Goal: Check status: Check status

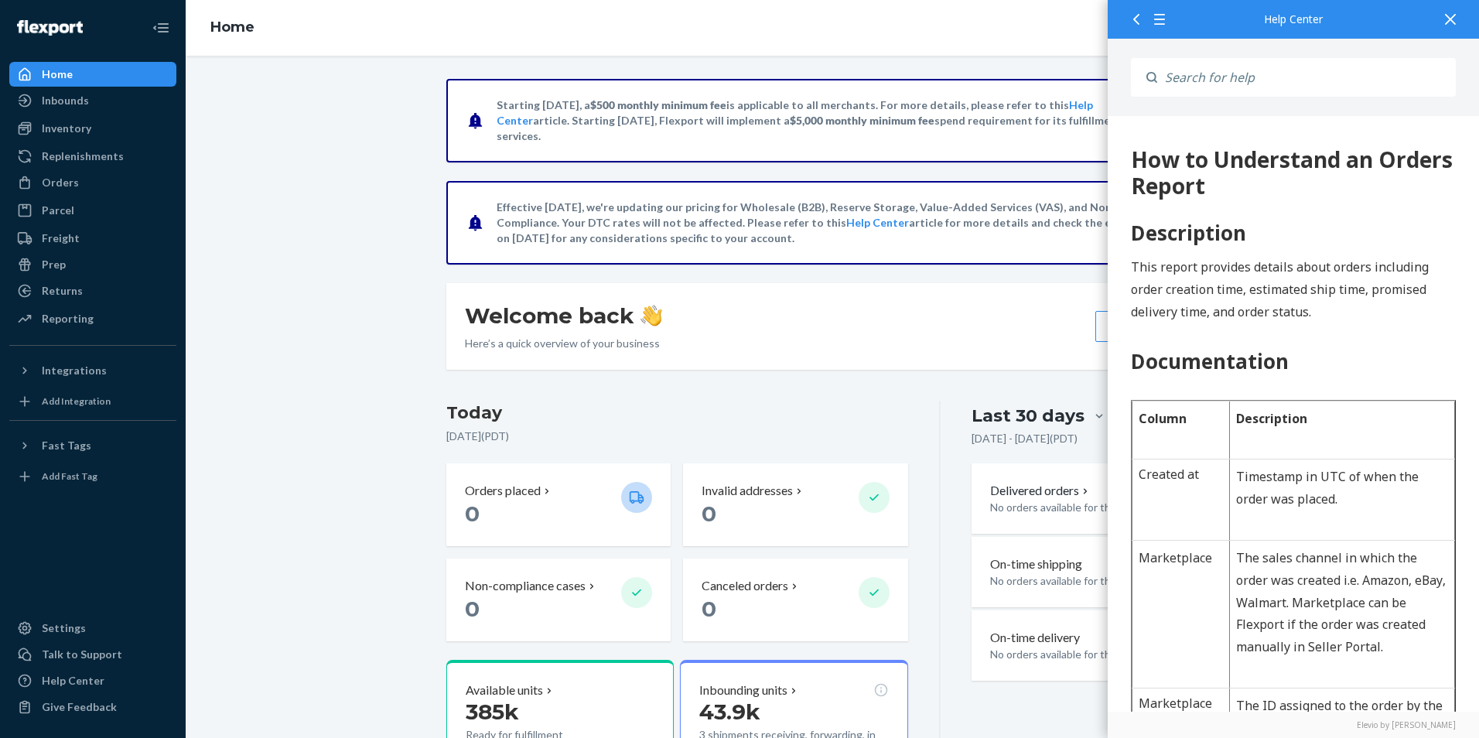
click at [1446, 15] on icon at bounding box center [1450, 19] width 11 height 11
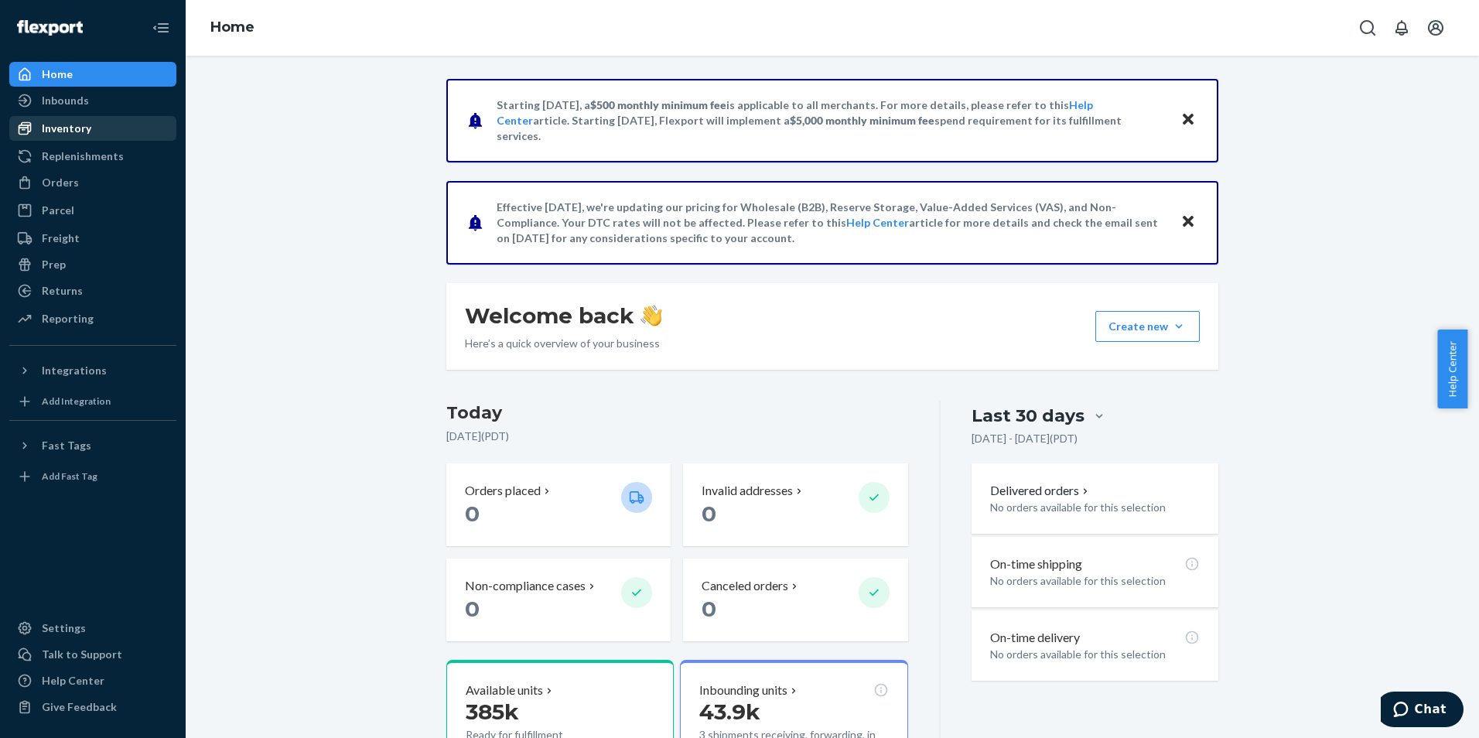
click at [87, 135] on div "Inventory" at bounding box center [67, 128] width 50 height 15
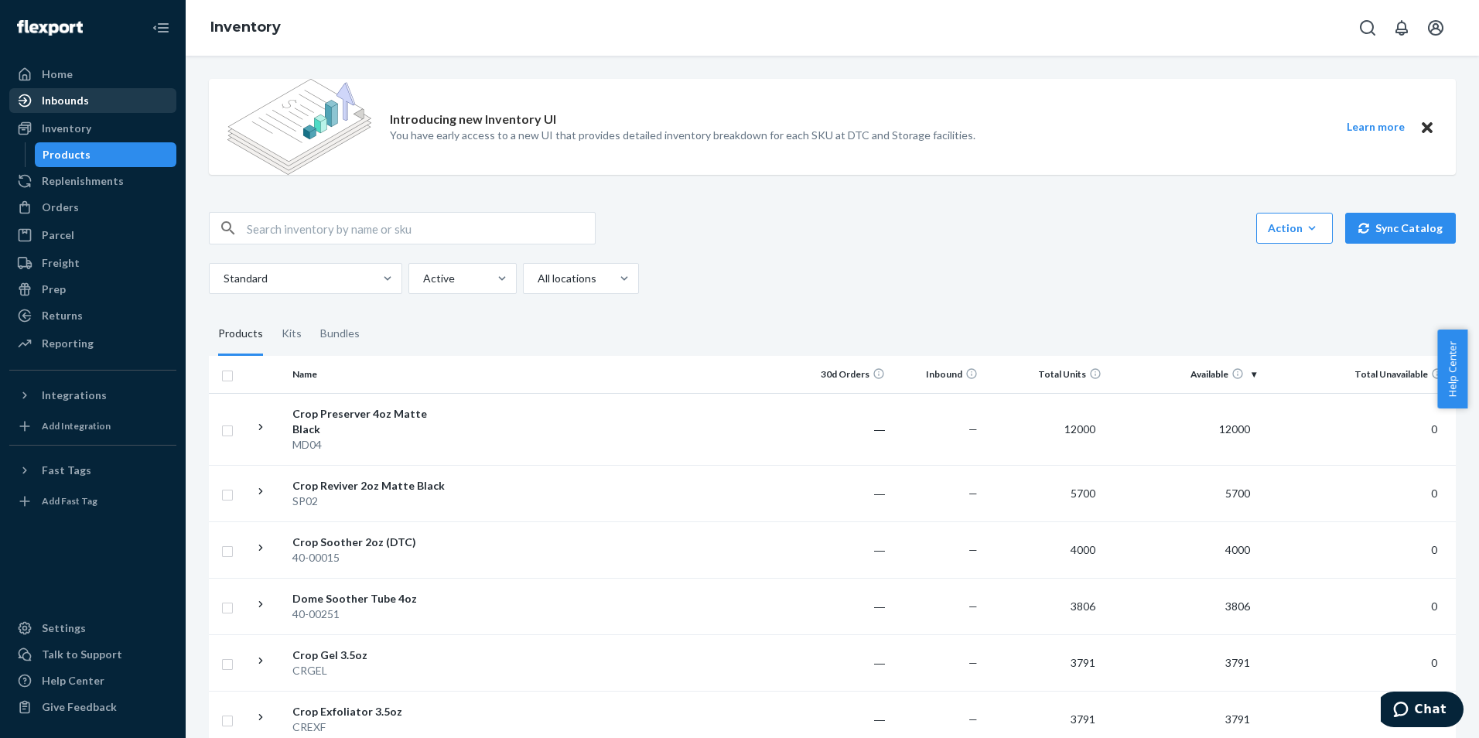
click at [101, 92] on div "Inbounds" at bounding box center [93, 101] width 164 height 22
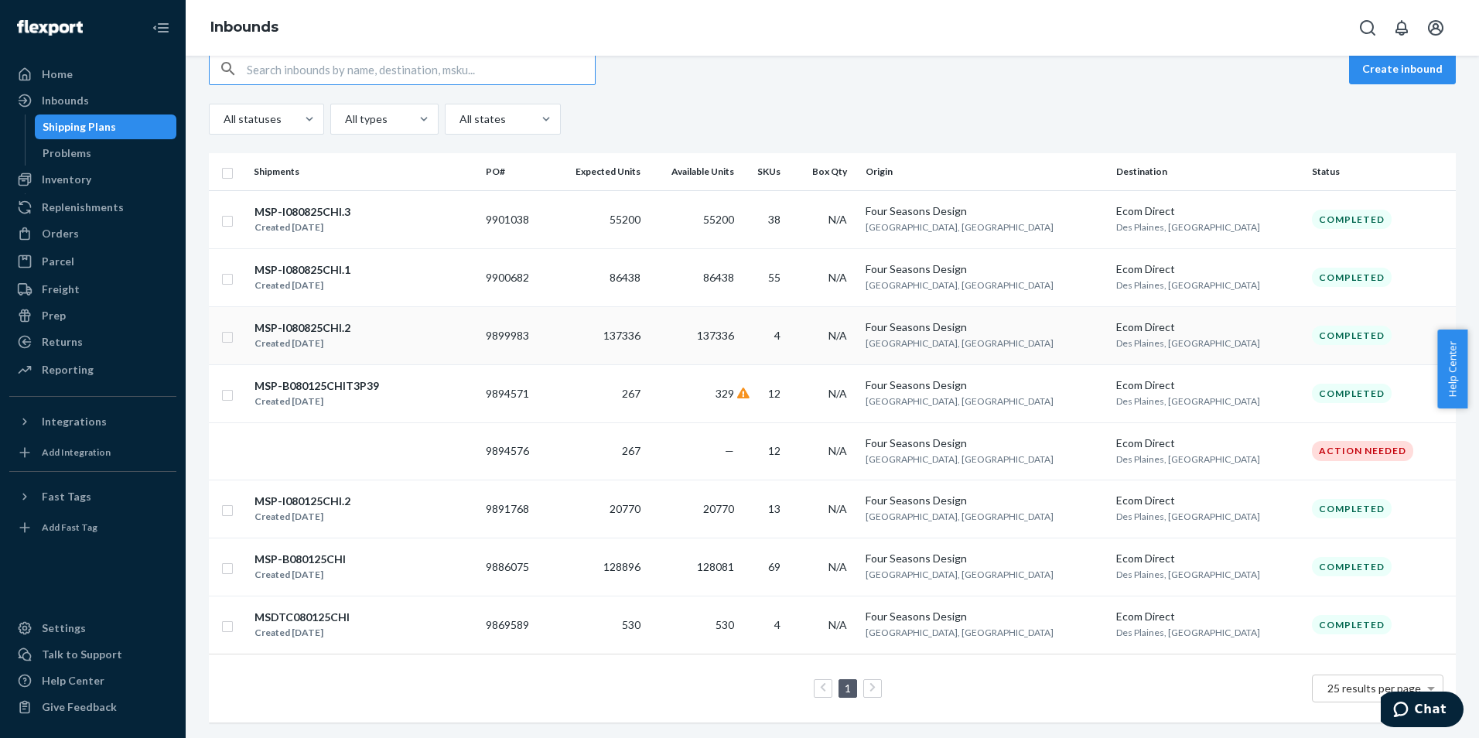
scroll to position [156, 0]
click at [326, 567] on div "Created [DATE]" at bounding box center [300, 574] width 91 height 15
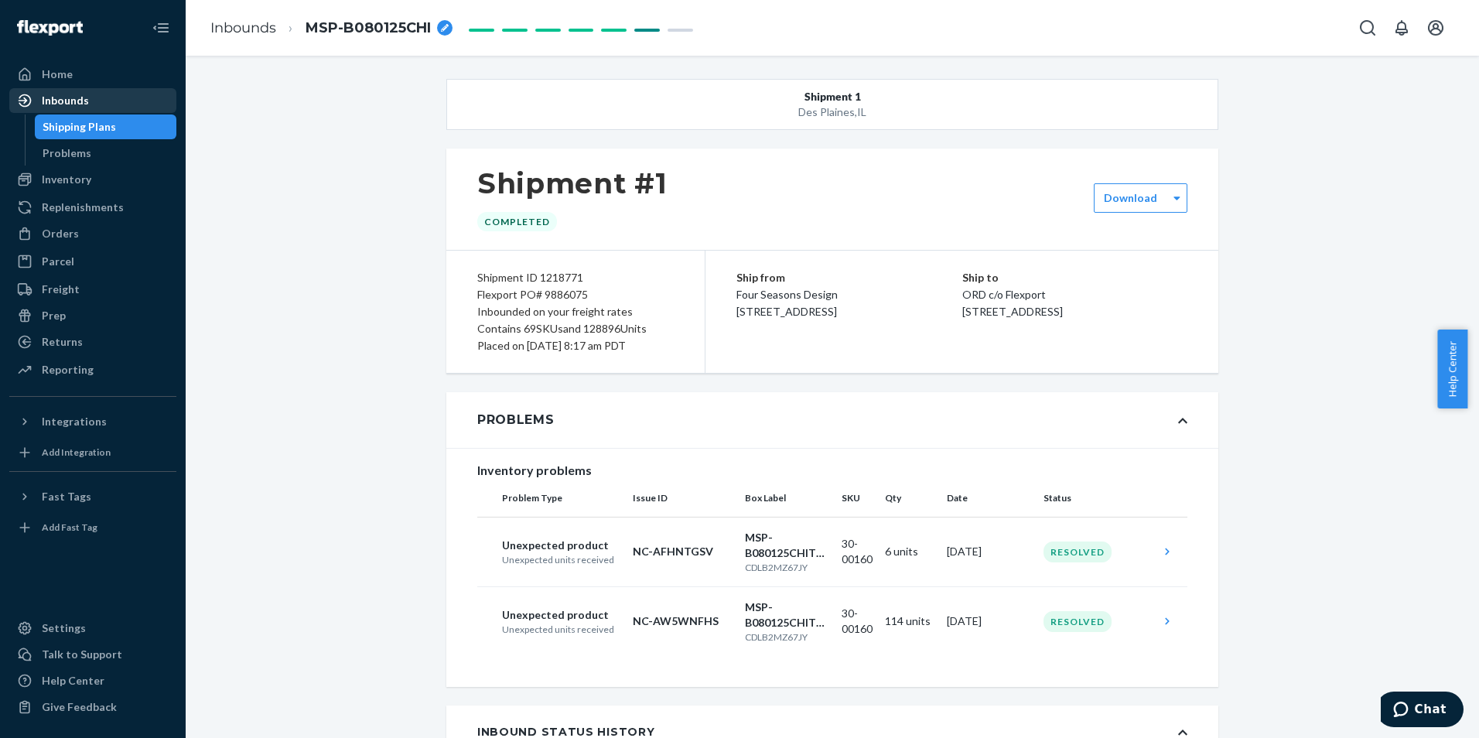
click at [70, 96] on div "Inbounds" at bounding box center [65, 100] width 47 height 15
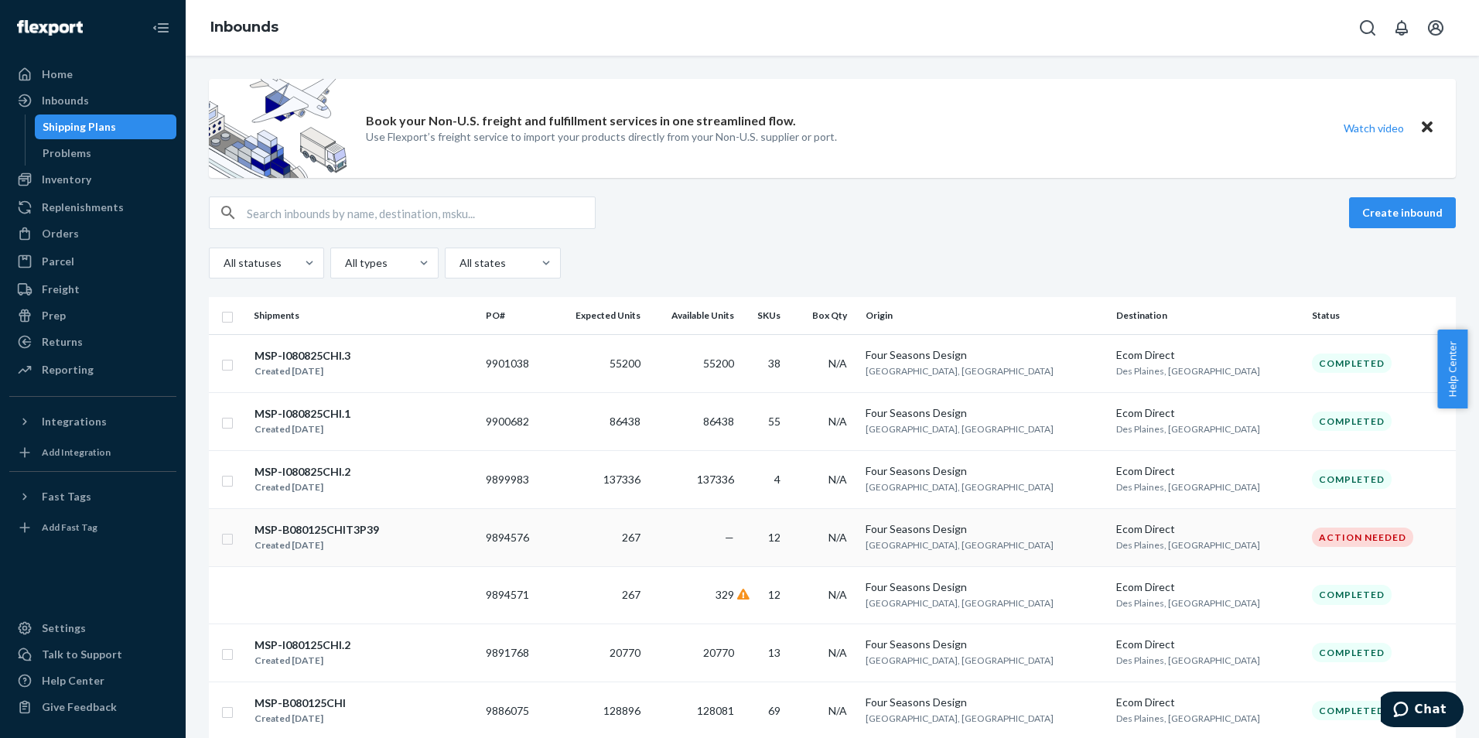
scroll to position [156, 0]
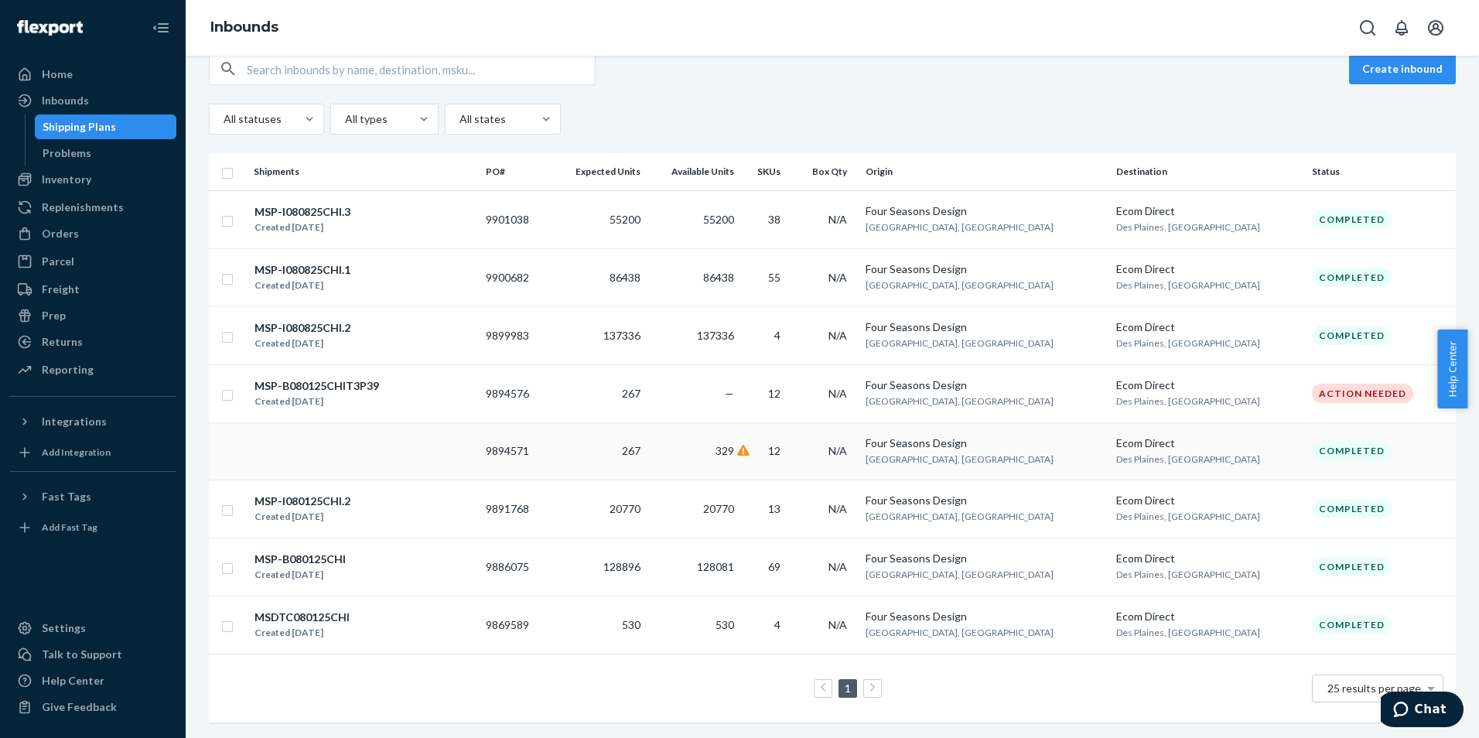
click at [339, 446] on td at bounding box center [364, 450] width 232 height 57
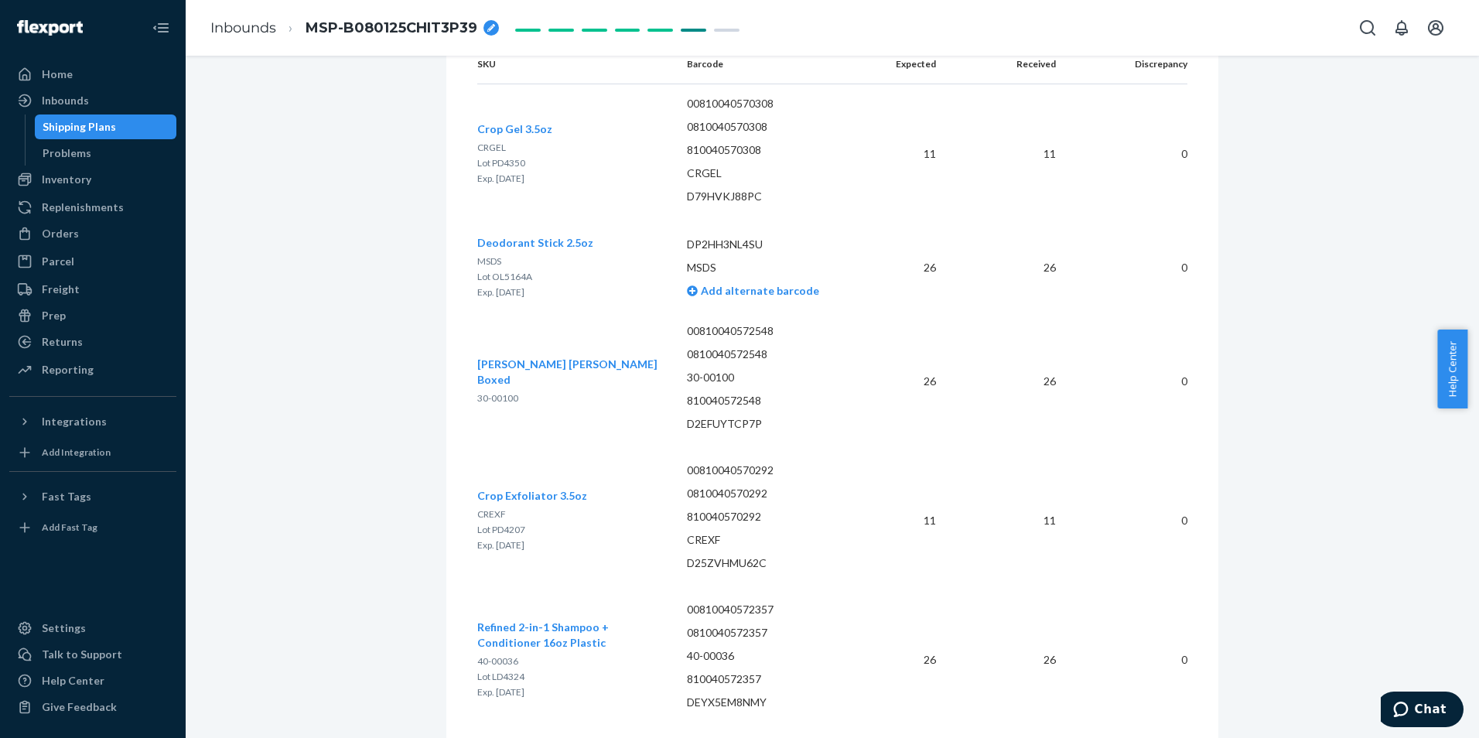
scroll to position [2595, 0]
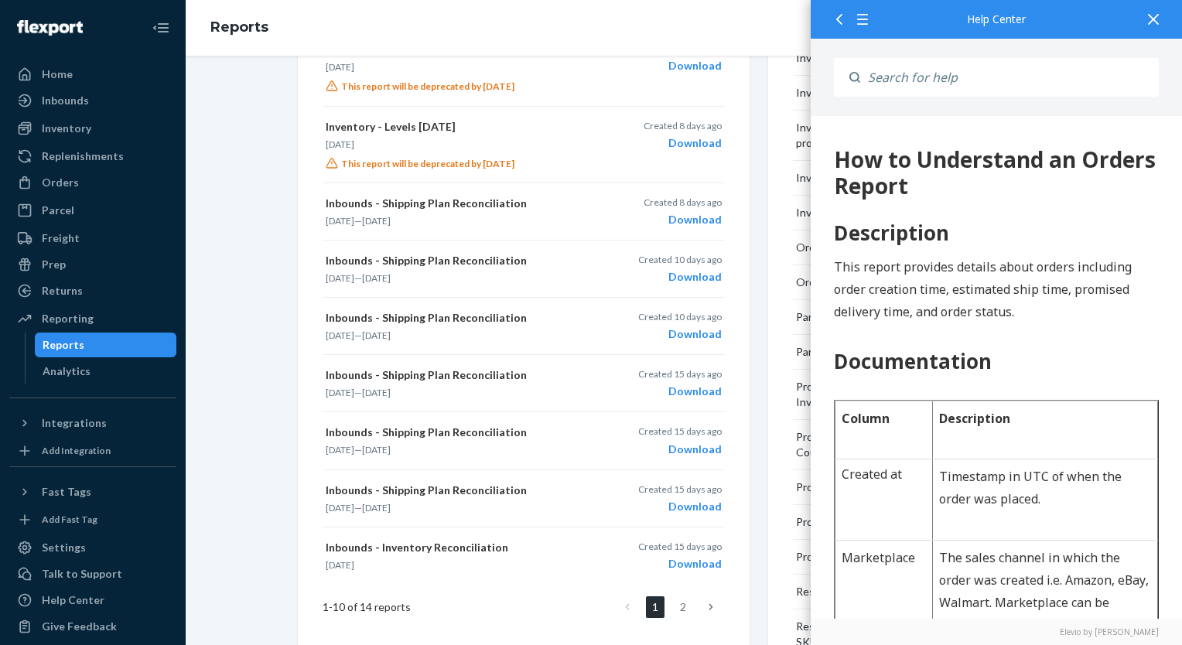
scroll to position [1702, 0]
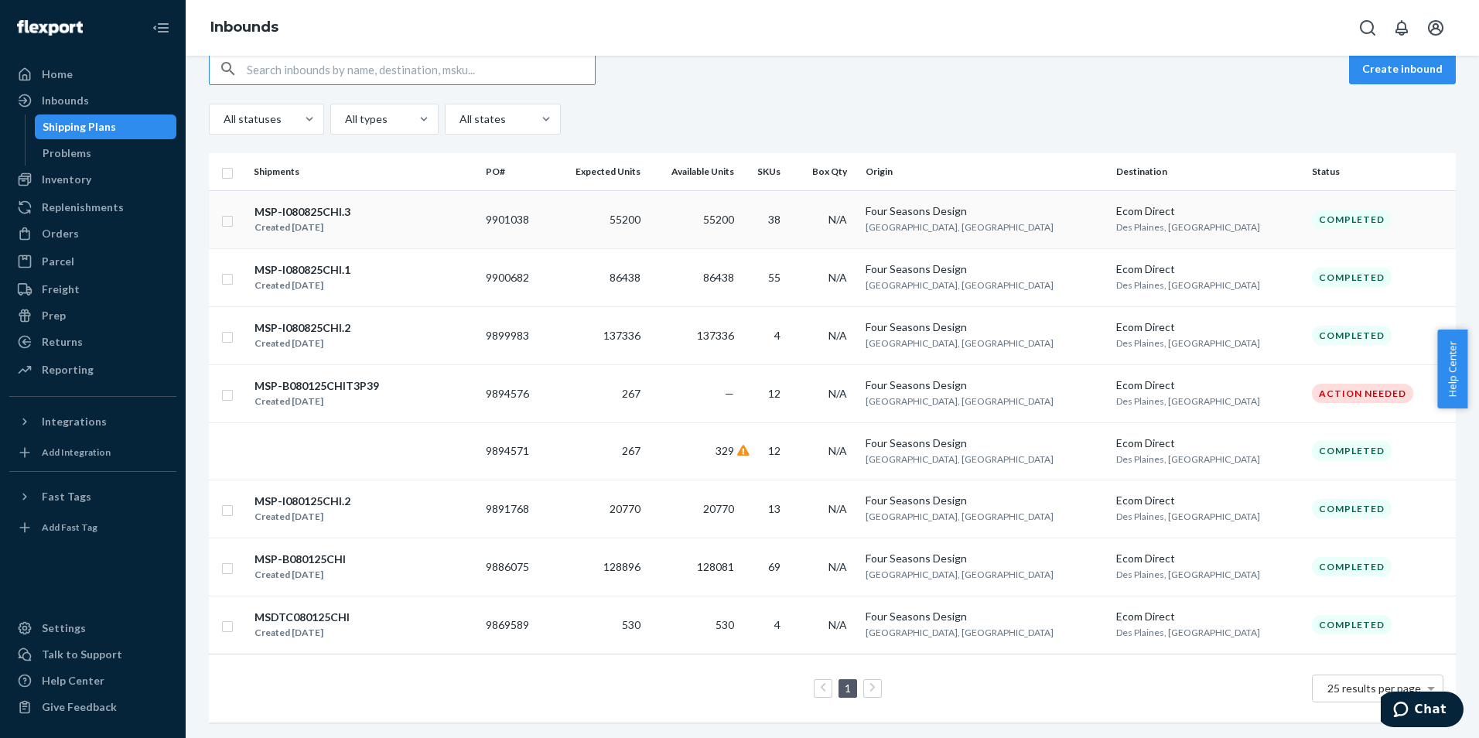
scroll to position [156, 0]
click at [347, 551] on div "MSP-B080125CHI Created [DATE]" at bounding box center [364, 567] width 220 height 32
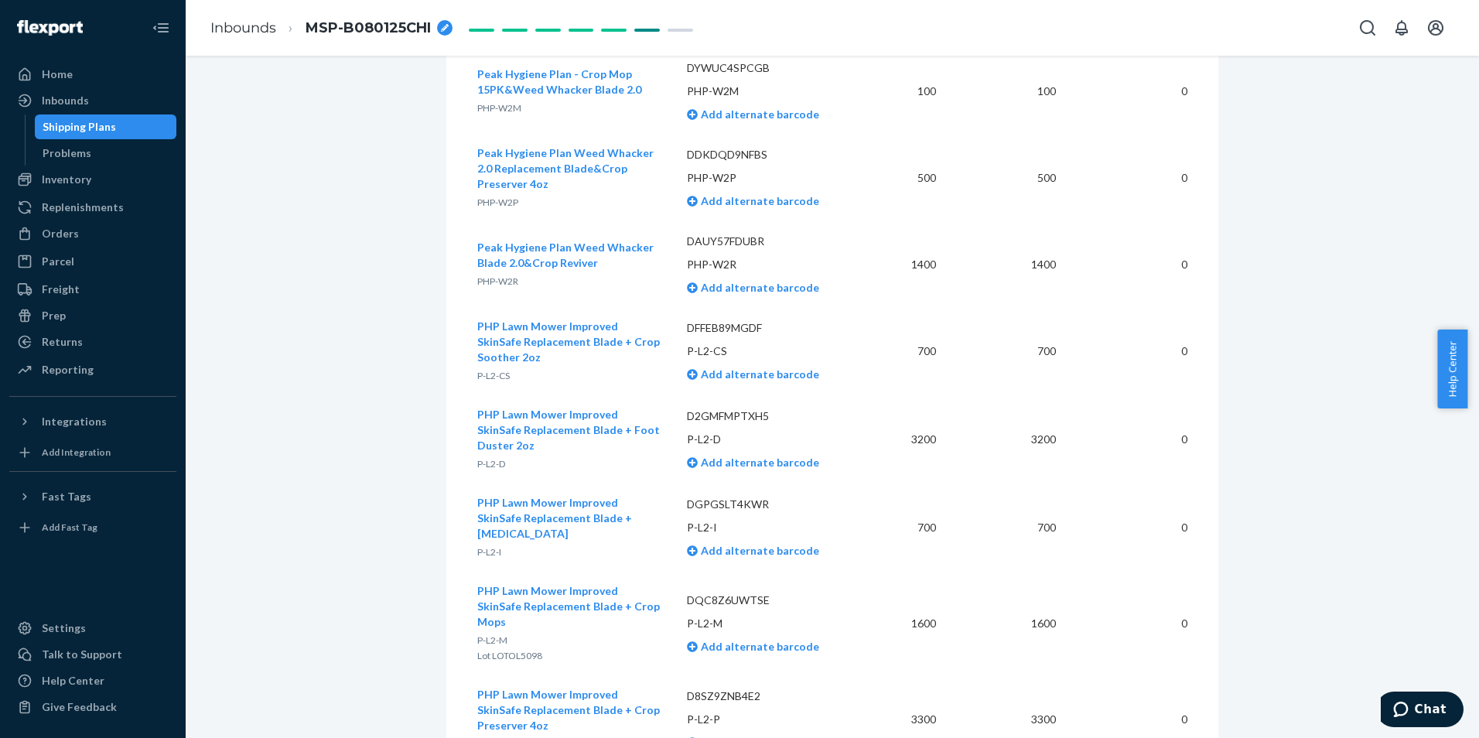
scroll to position [10392, 0]
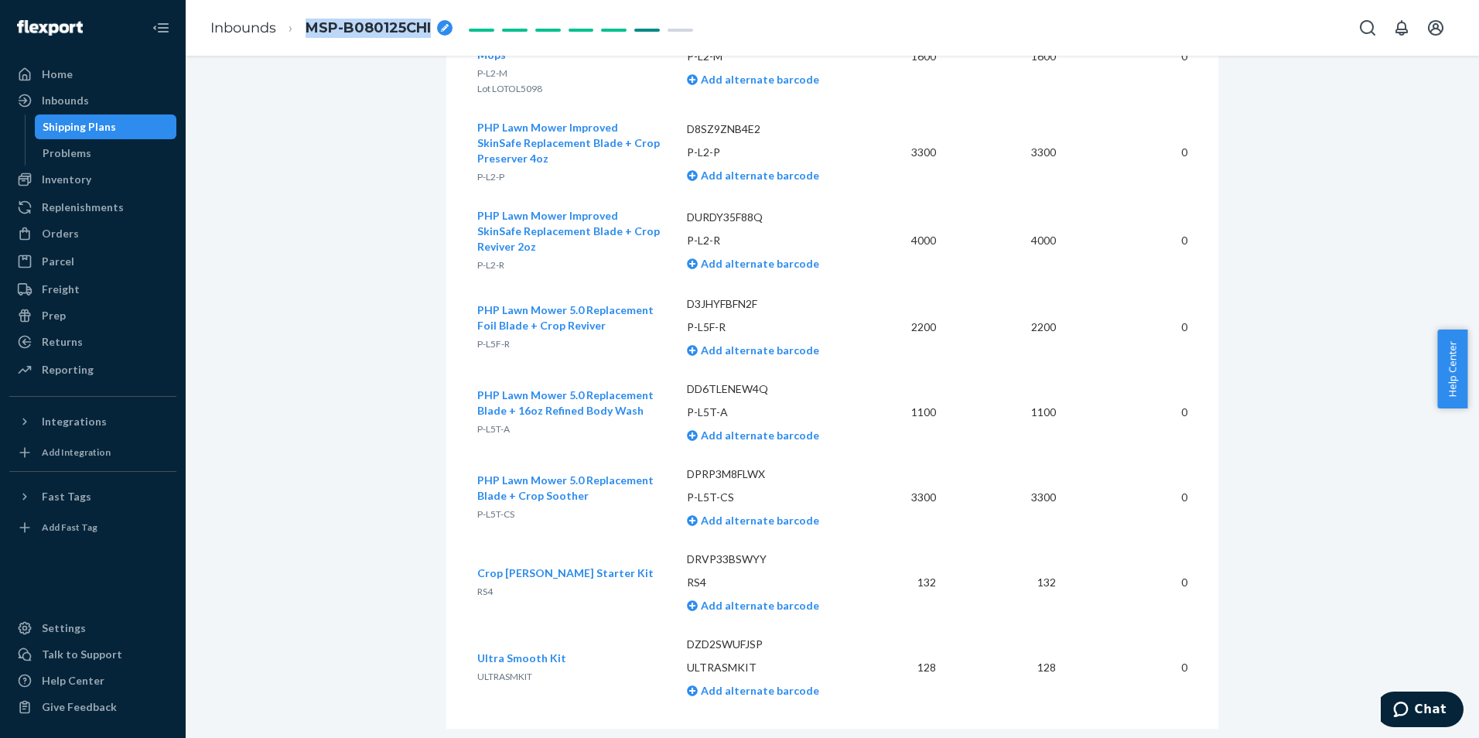
drag, startPoint x: 301, startPoint y: 25, endPoint x: 432, endPoint y: 27, distance: 130.8
click at [432, 27] on li "MSP-B080125CHI" at bounding box center [364, 28] width 176 height 21
drag, startPoint x: 432, startPoint y: 27, endPoint x: 391, endPoint y: 30, distance: 41.1
copy span "MSP-B080125CHI"
click at [98, 101] on div "Inbounds" at bounding box center [93, 101] width 164 height 22
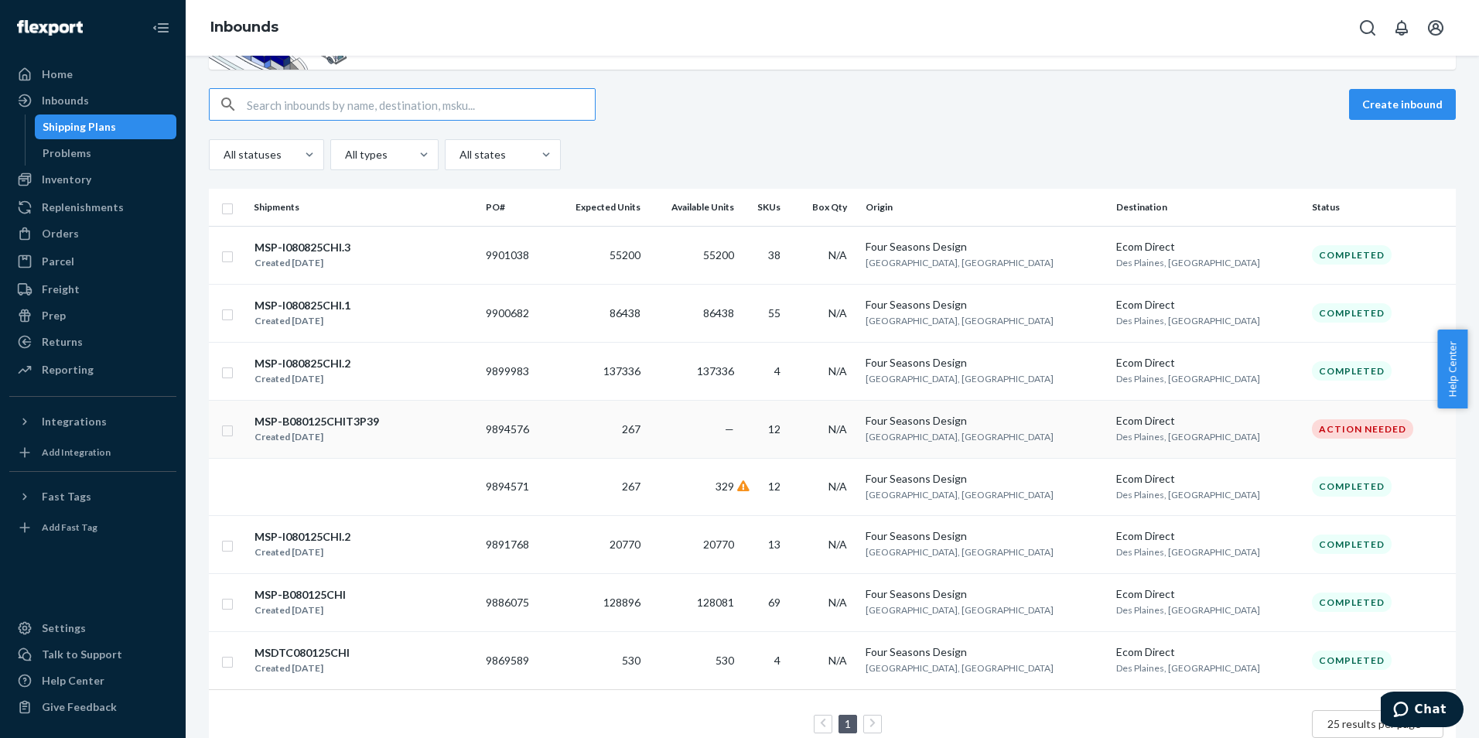
scroll to position [155, 0]
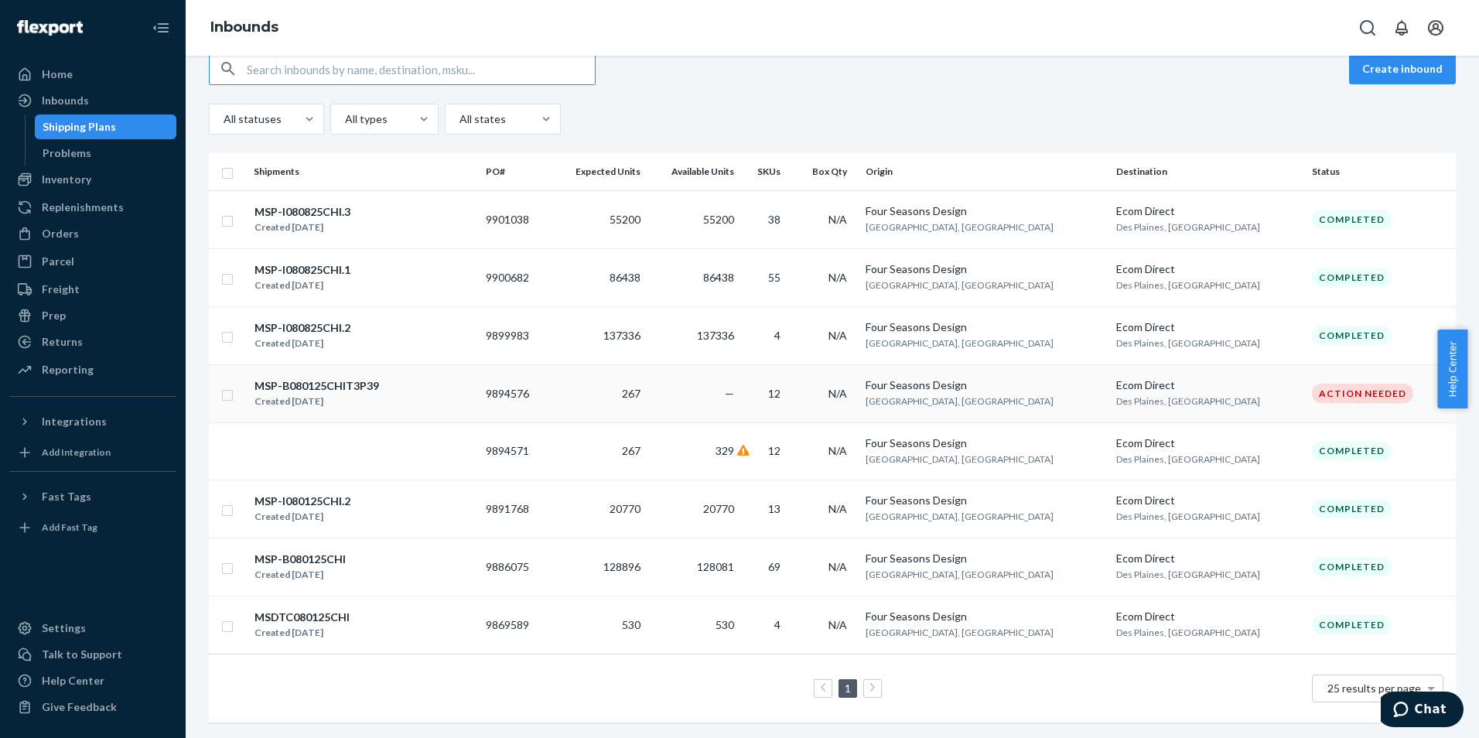
click at [334, 378] on div "MSP-B080125CHIT3P39" at bounding box center [317, 385] width 125 height 15
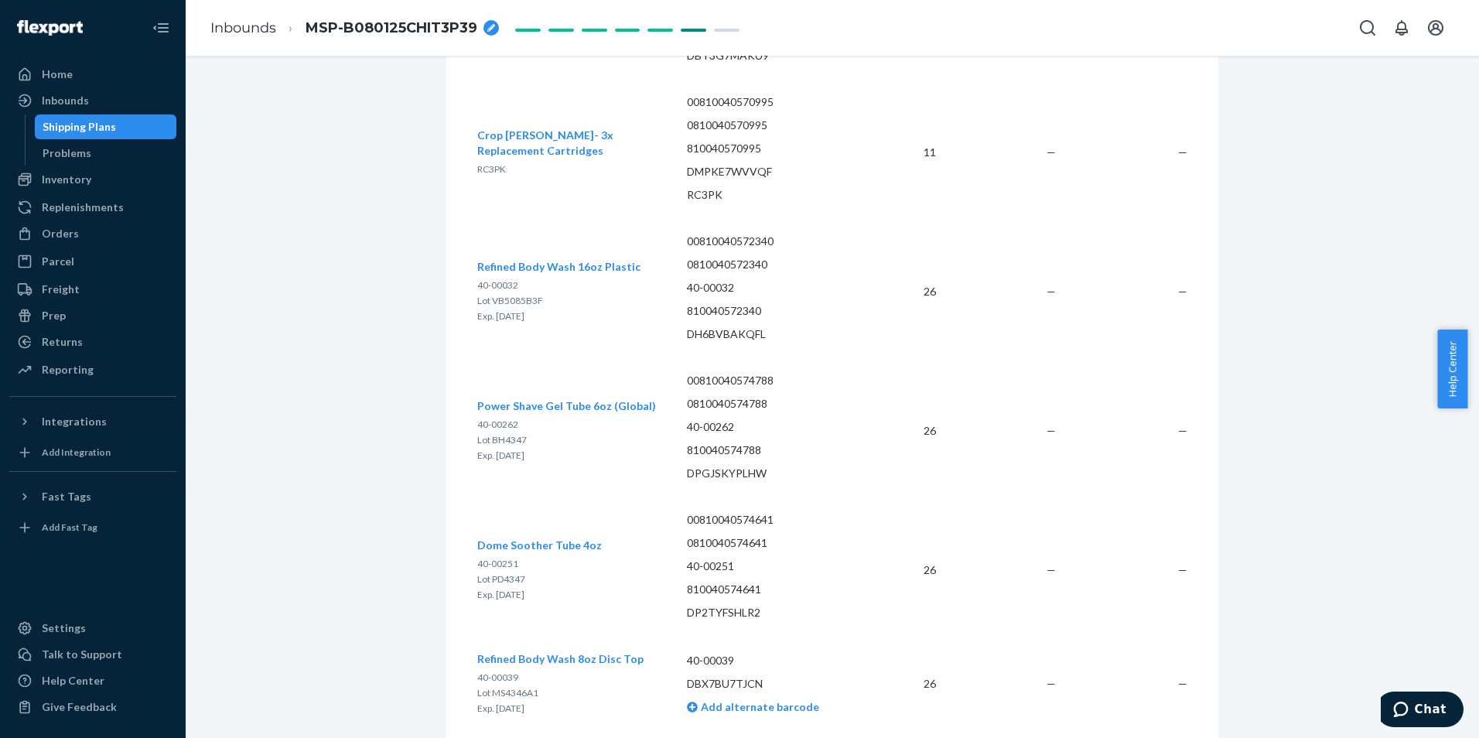
scroll to position [3554, 0]
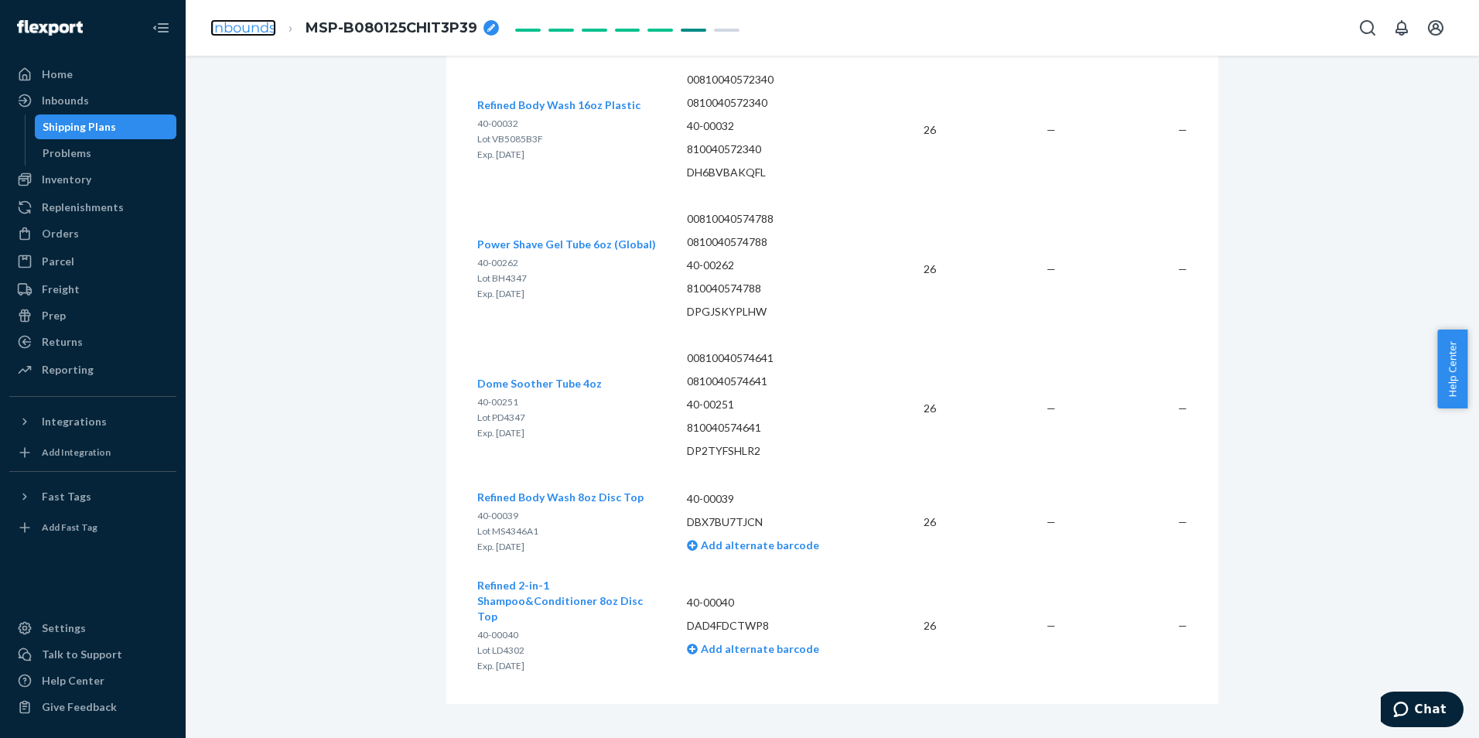
click at [255, 24] on link "Inbounds" at bounding box center [243, 27] width 66 height 17
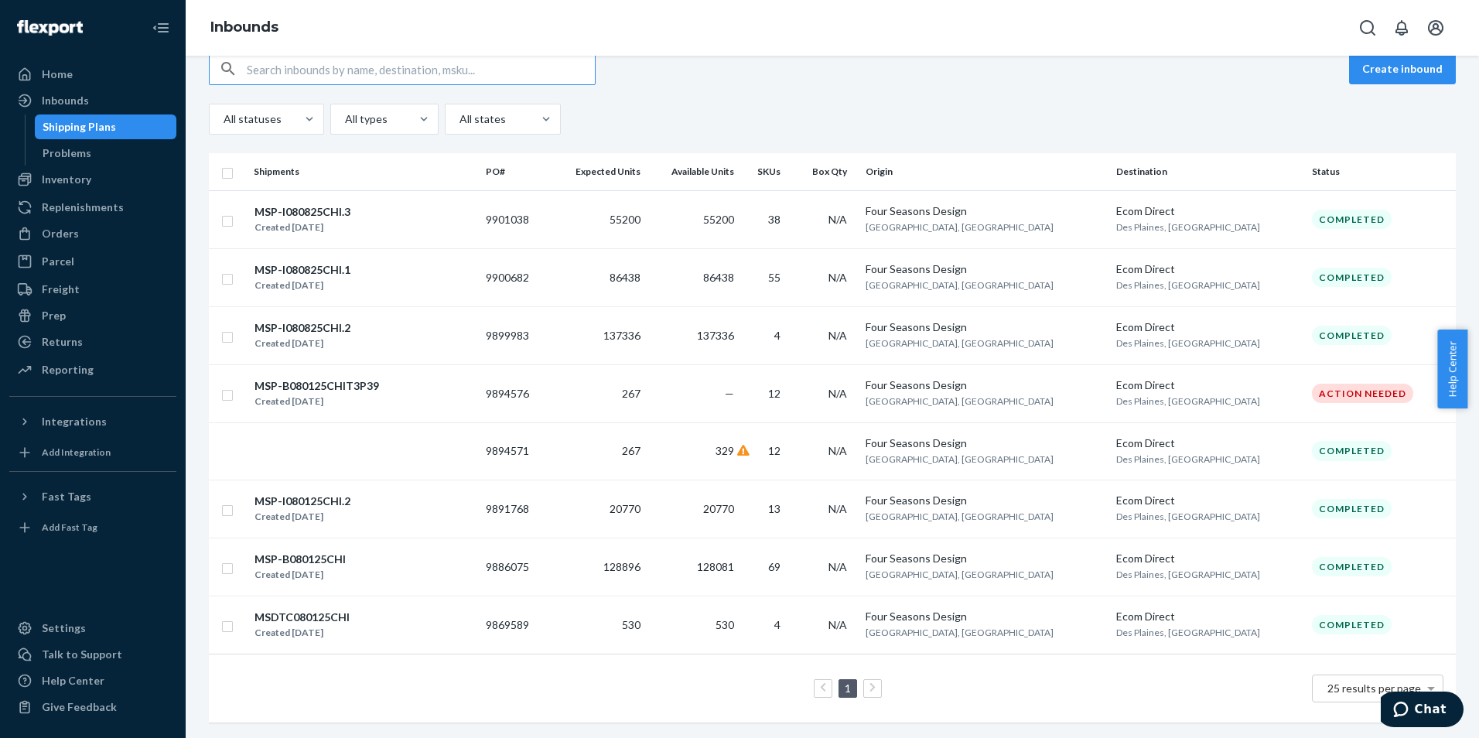
scroll to position [156, 0]
